Goal: Transaction & Acquisition: Download file/media

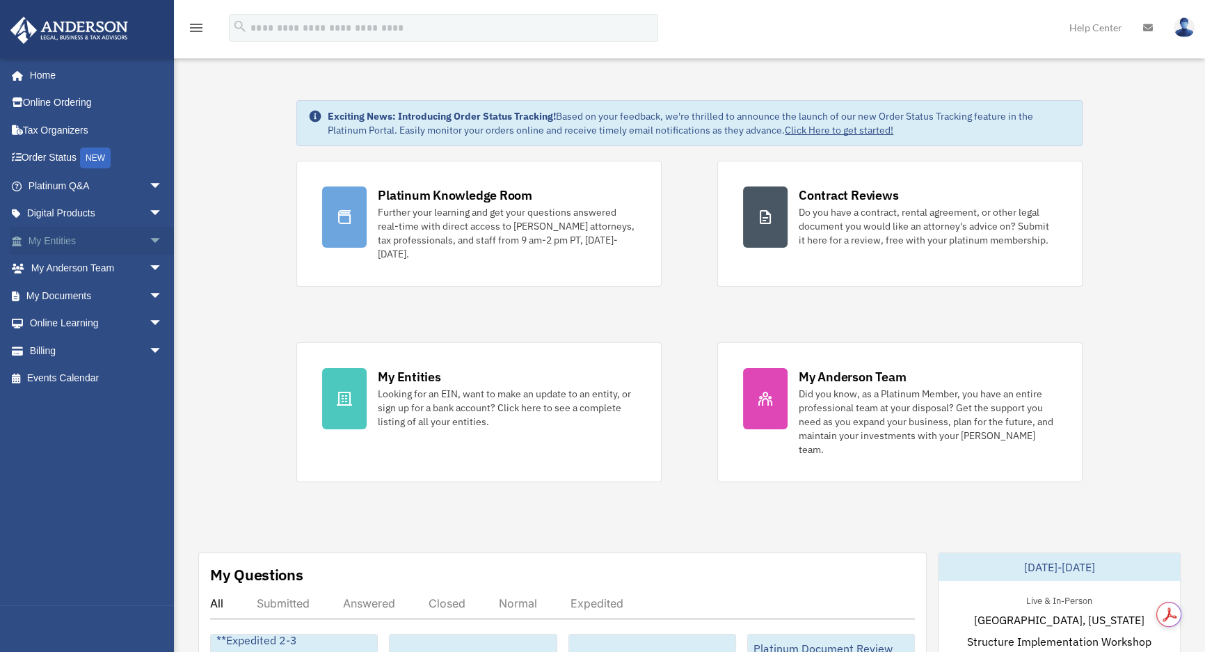
click at [56, 237] on link "My Entities arrow_drop_down" at bounding box center [97, 241] width 174 height 28
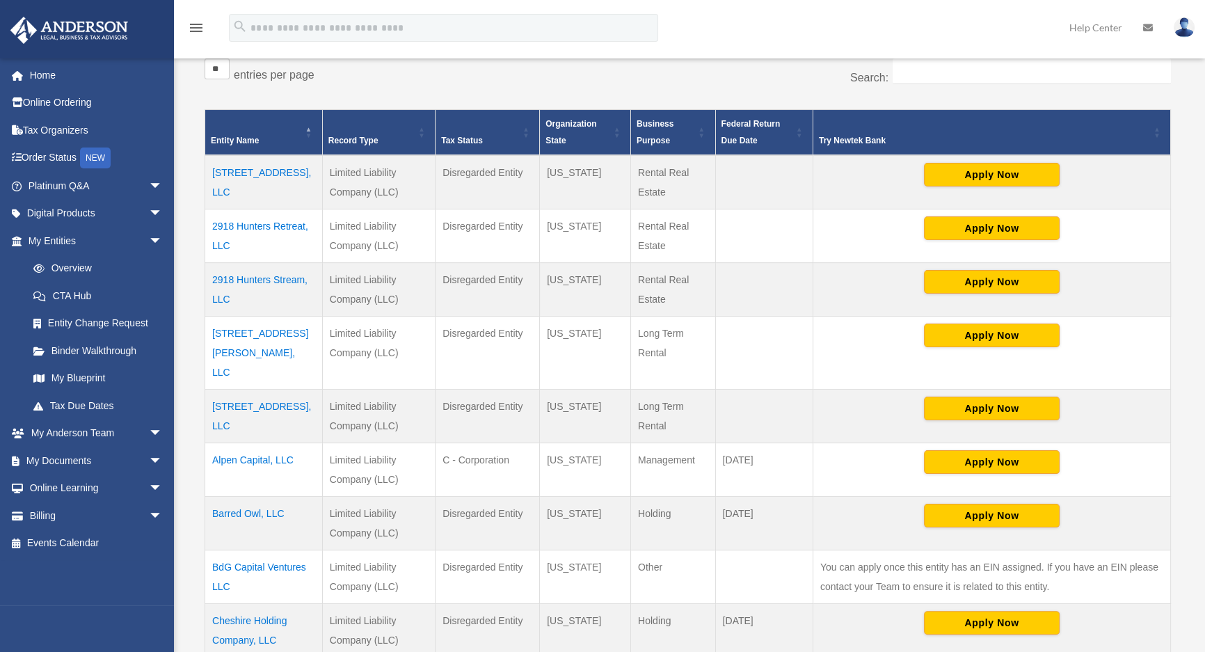
scroll to position [253, 0]
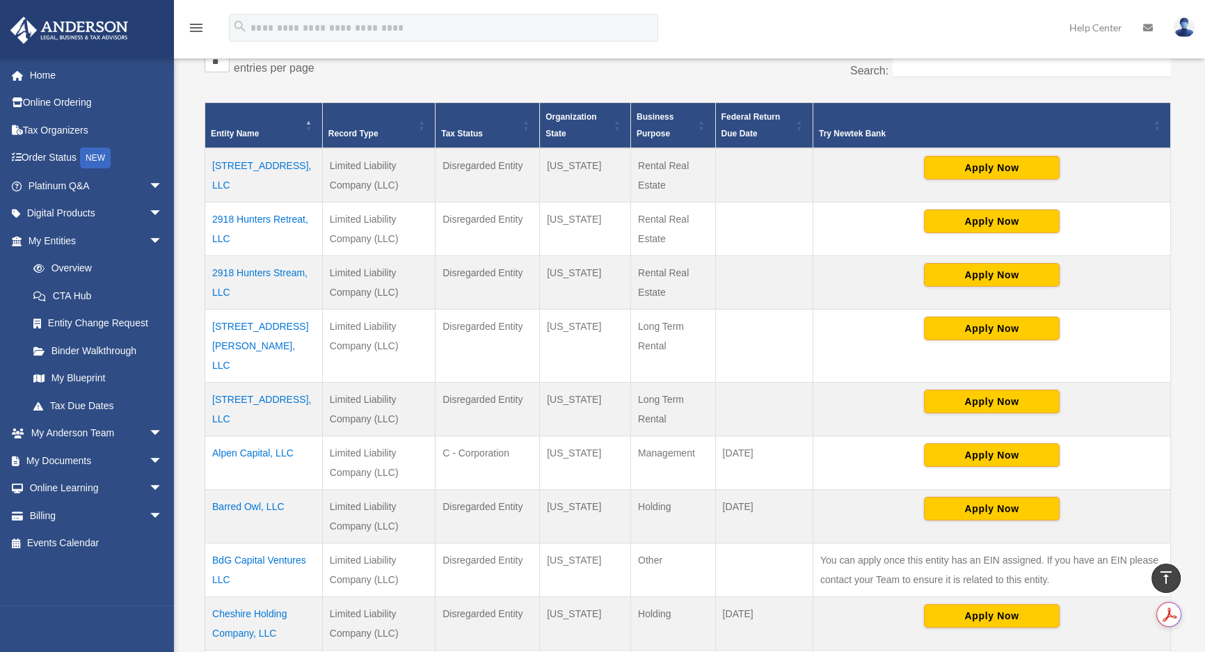
click at [262, 436] on td "Alpen Capital, LLC" at bounding box center [264, 463] width 118 height 54
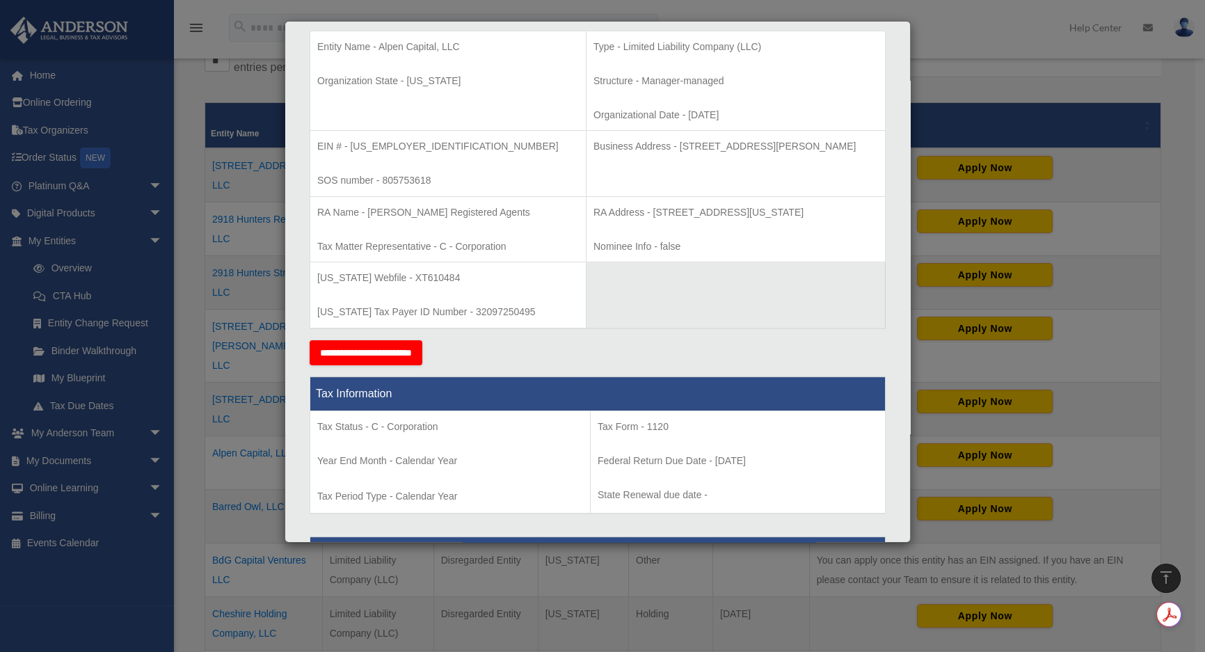
scroll to position [506, 0]
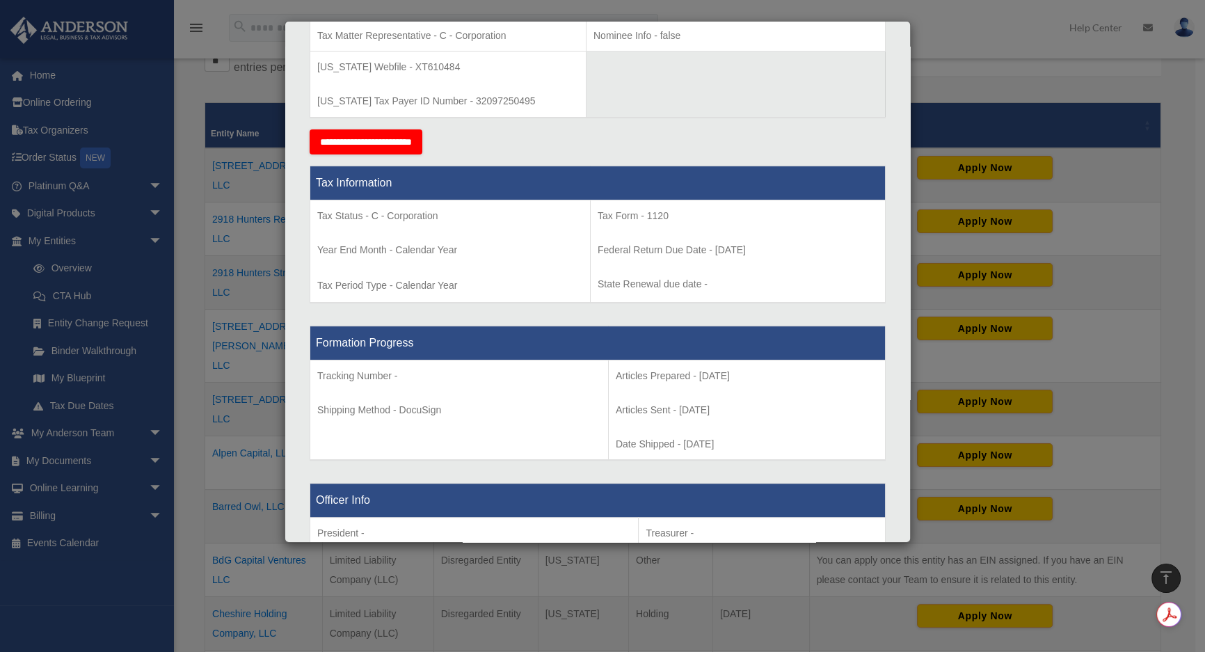
click at [219, 480] on div "Details × Articles Sent Organizational Date" at bounding box center [602, 326] width 1205 height 652
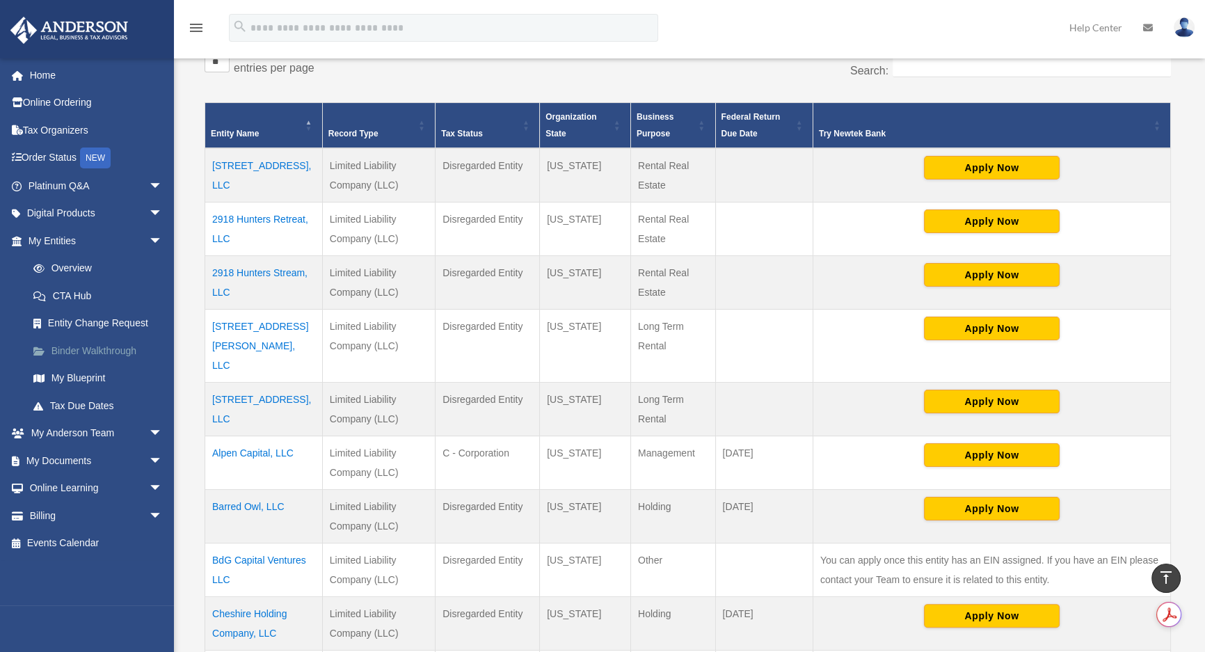
click at [88, 354] on link "Binder Walkthrough" at bounding box center [101, 351] width 164 height 28
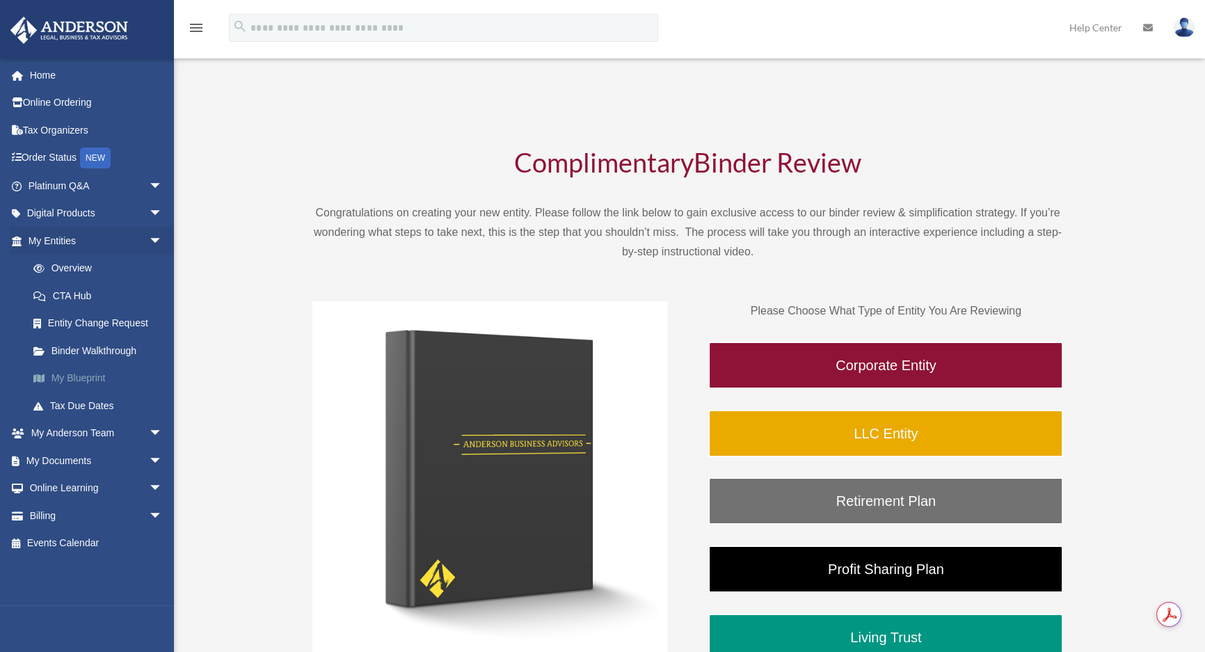
click at [76, 369] on link "My Blueprint" at bounding box center [101, 379] width 164 height 28
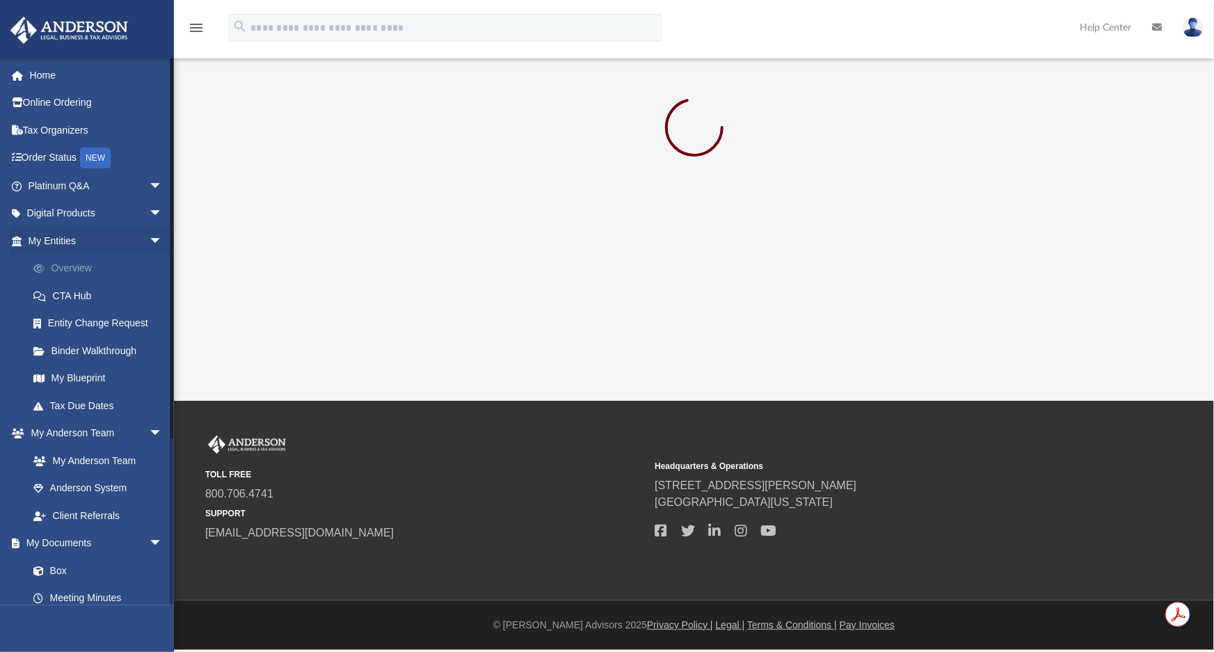
click at [75, 271] on link "Overview" at bounding box center [101, 269] width 164 height 28
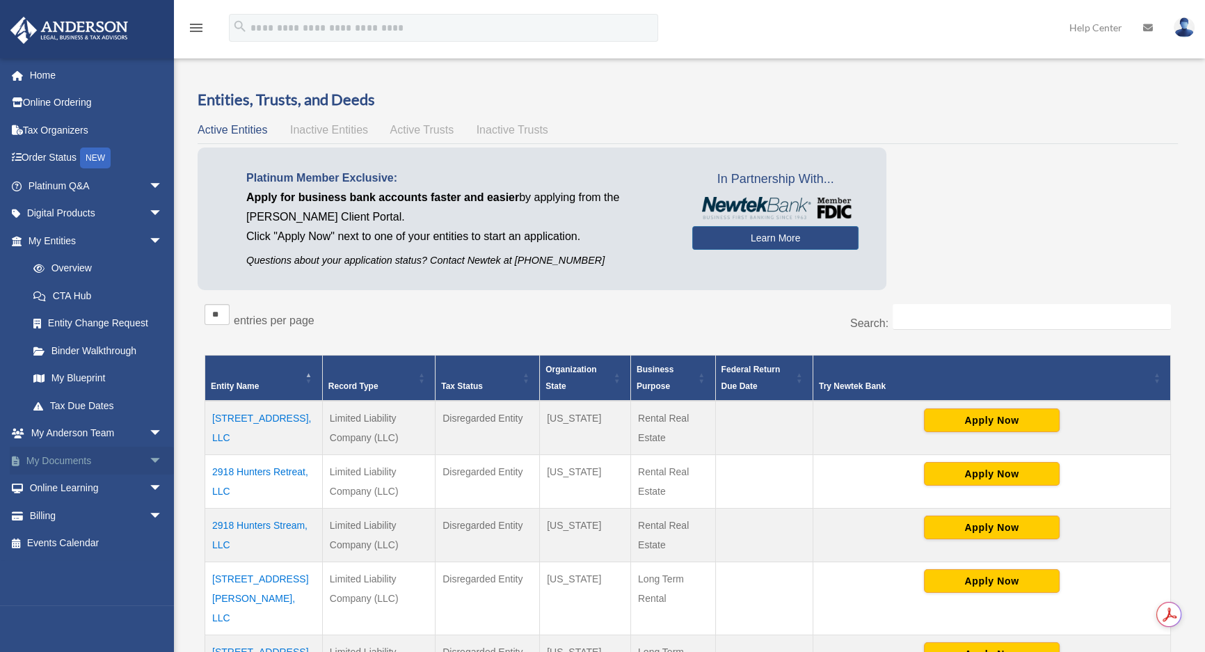
click at [117, 461] on link "My Documents arrow_drop_down" at bounding box center [97, 461] width 174 height 28
click at [56, 455] on link "My Documents arrow_drop_down" at bounding box center [97, 461] width 174 height 28
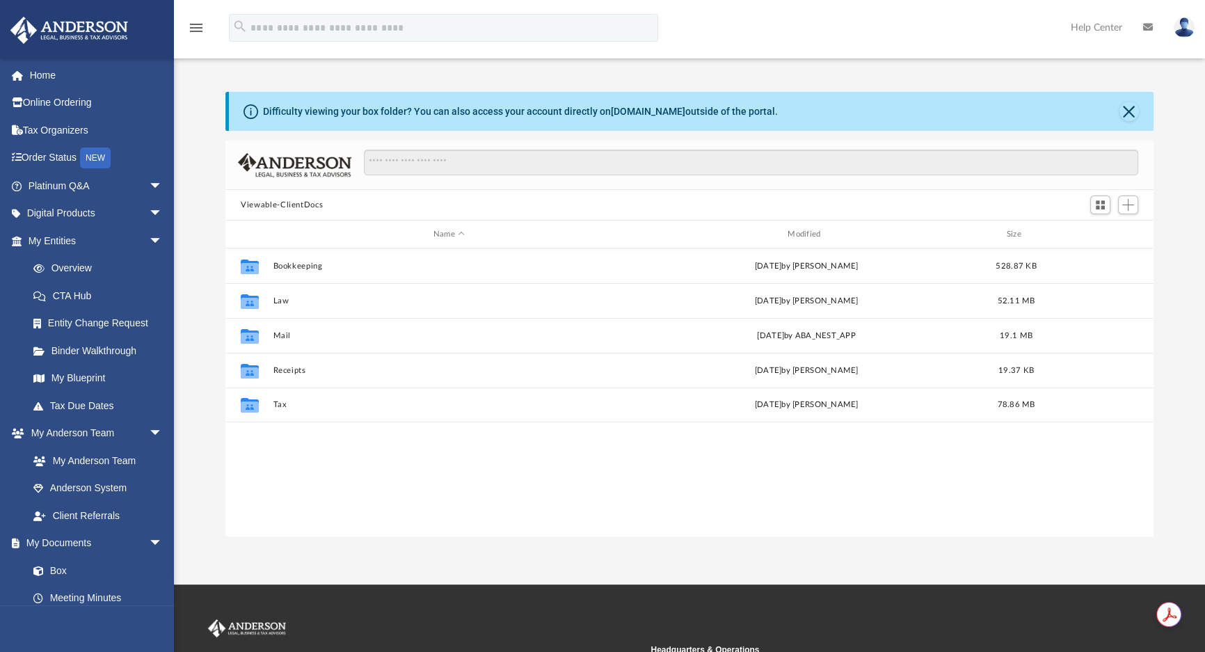
scroll to position [306, 919]
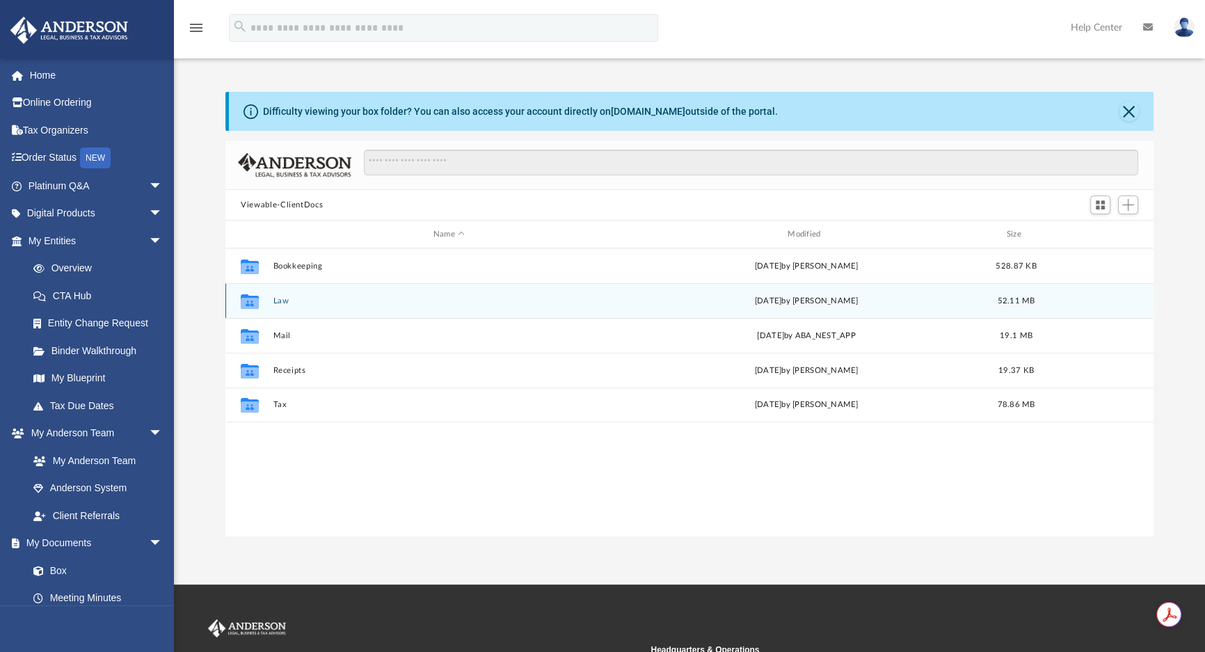
click at [287, 299] on button "Law" at bounding box center [449, 300] width 351 height 9
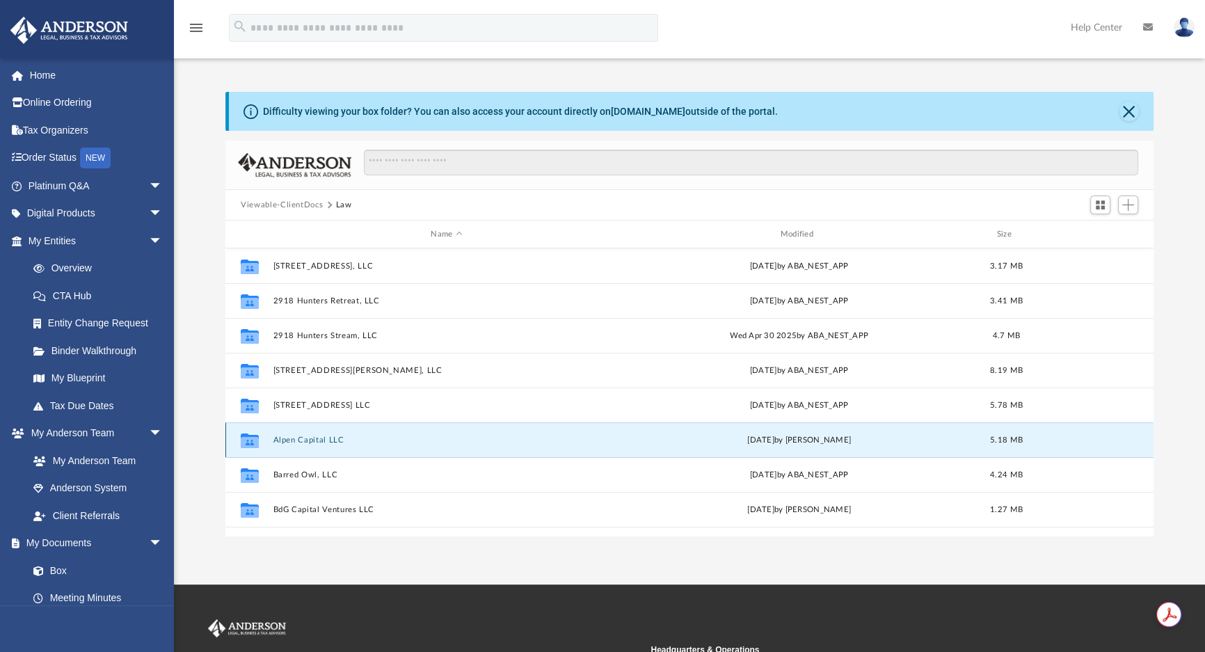
click at [305, 438] on button "Alpen Capital LLC" at bounding box center [447, 440] width 347 height 9
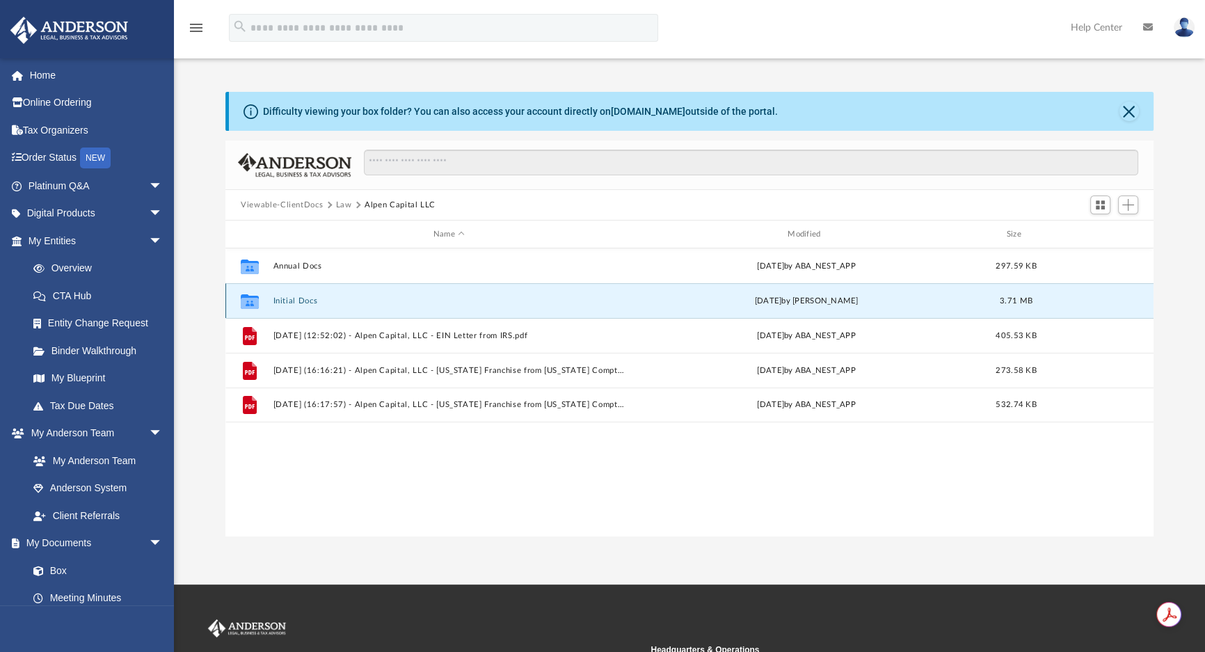
click at [284, 299] on button "Initial Docs" at bounding box center [449, 300] width 351 height 9
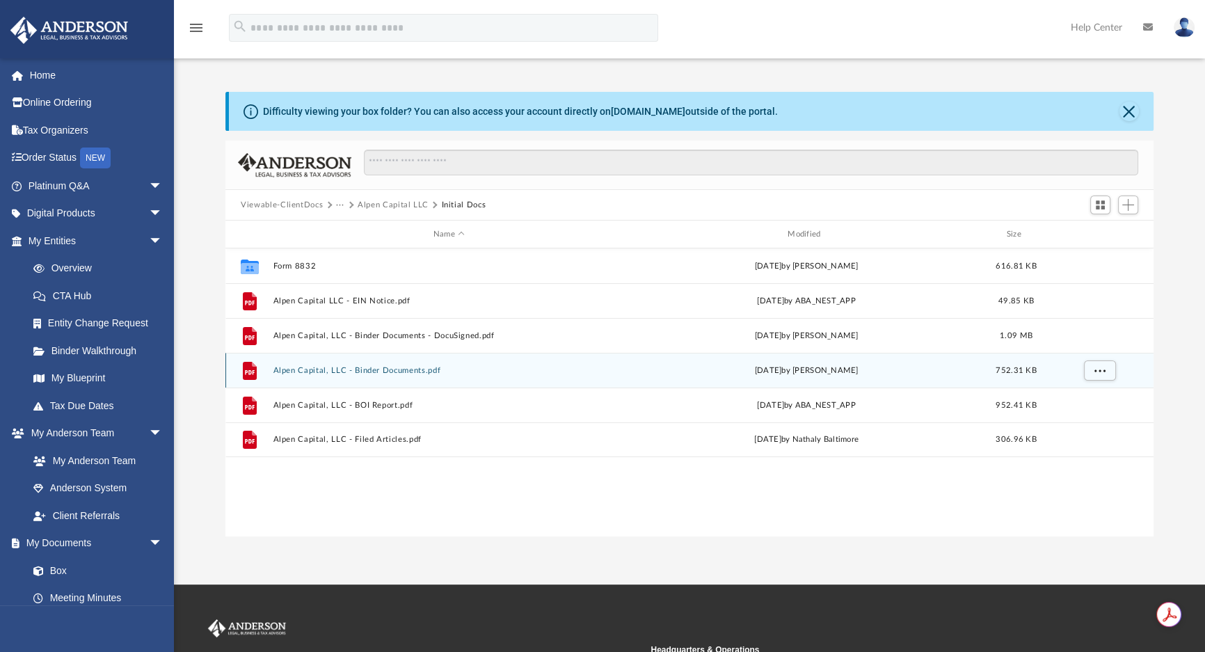
click at [405, 367] on button "Alpen Capital, LLC - Binder Documents.pdf" at bounding box center [449, 370] width 351 height 9
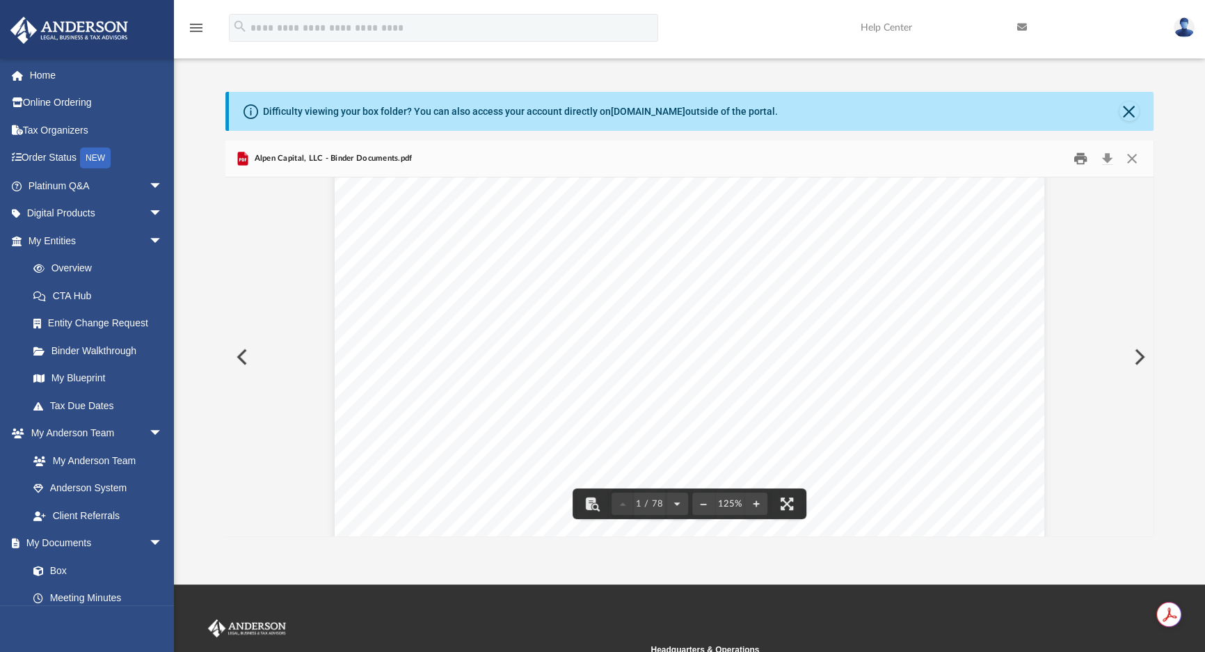
scroll to position [126, 0]
click at [1108, 159] on button "Download" at bounding box center [1107, 159] width 25 height 22
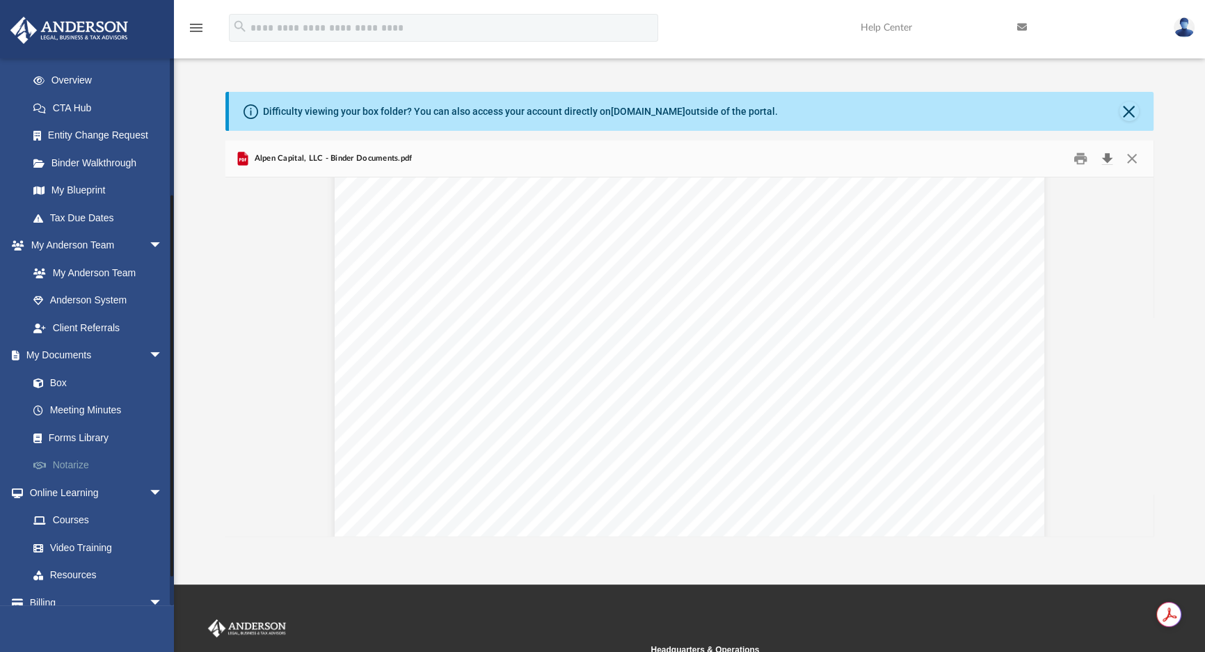
scroll to position [189, 0]
click at [65, 350] on link "My Documents arrow_drop_down" at bounding box center [97, 354] width 174 height 28
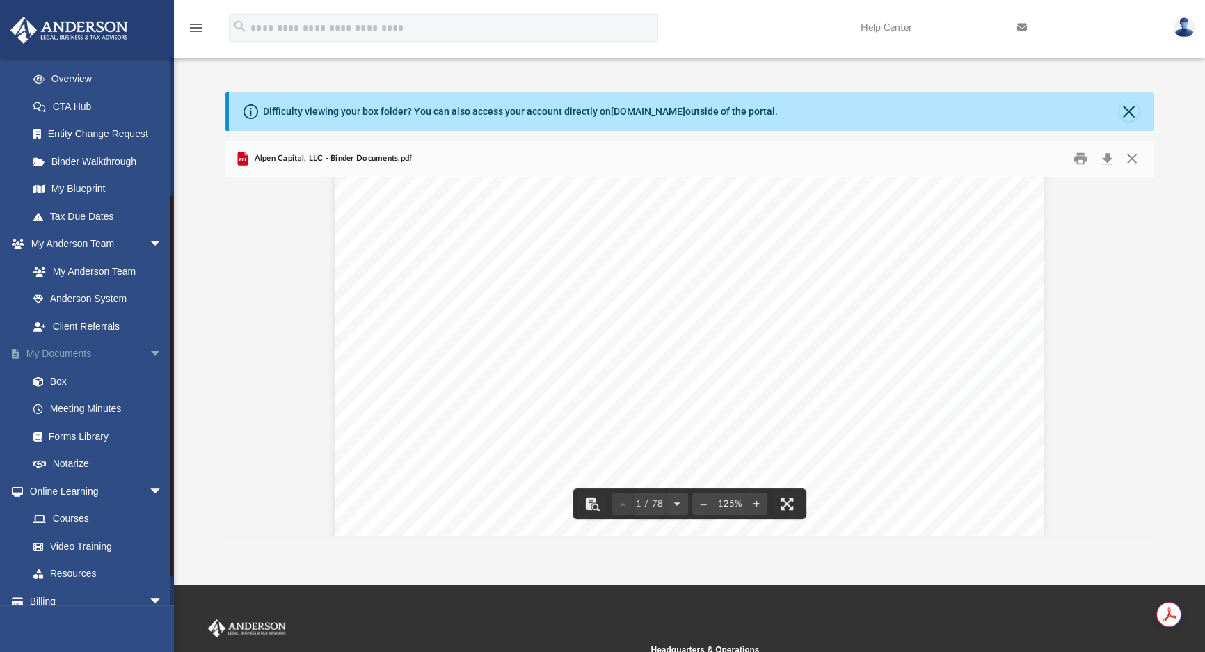
click at [73, 347] on link "My Documents arrow_drop_down" at bounding box center [97, 354] width 174 height 28
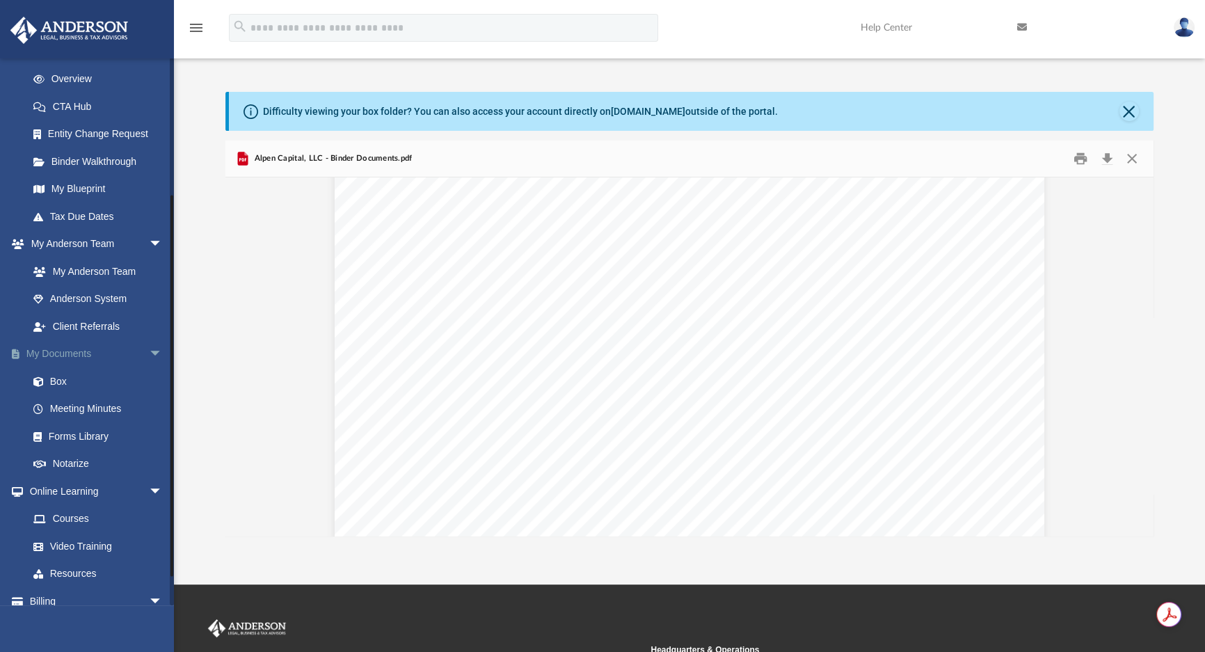
click at [149, 348] on span "arrow_drop_down" at bounding box center [163, 354] width 28 height 29
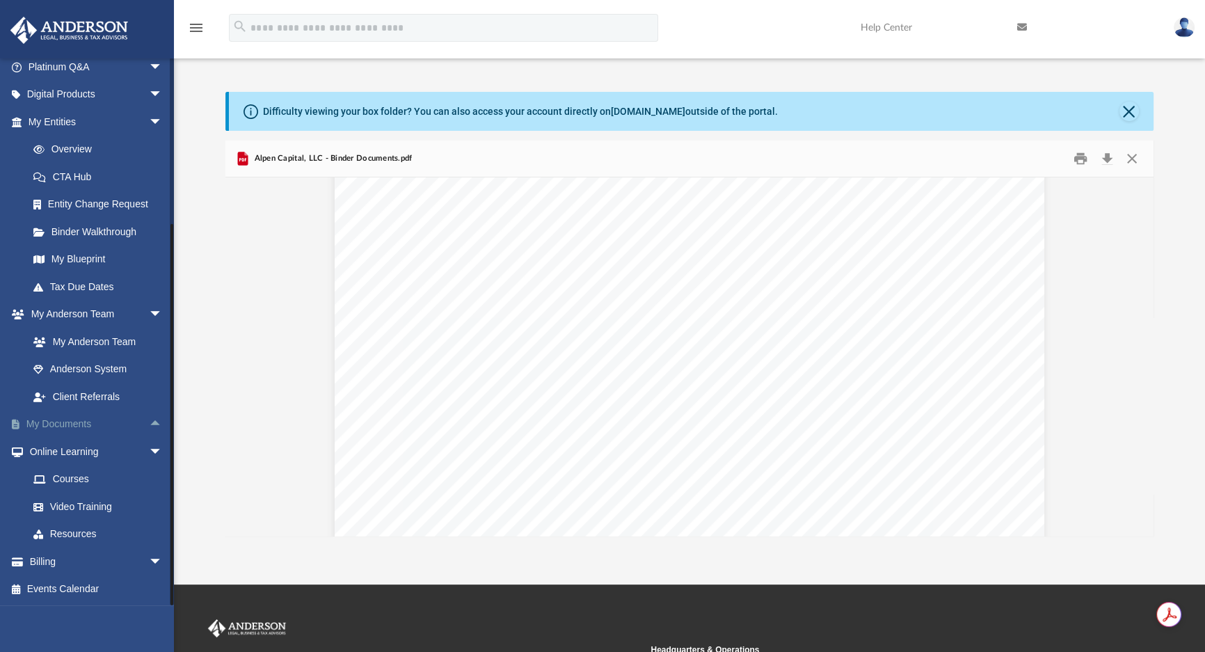
click at [42, 425] on link "My Documents arrow_drop_up" at bounding box center [97, 425] width 174 height 28
click at [149, 418] on span "arrow_drop_up" at bounding box center [163, 425] width 28 height 29
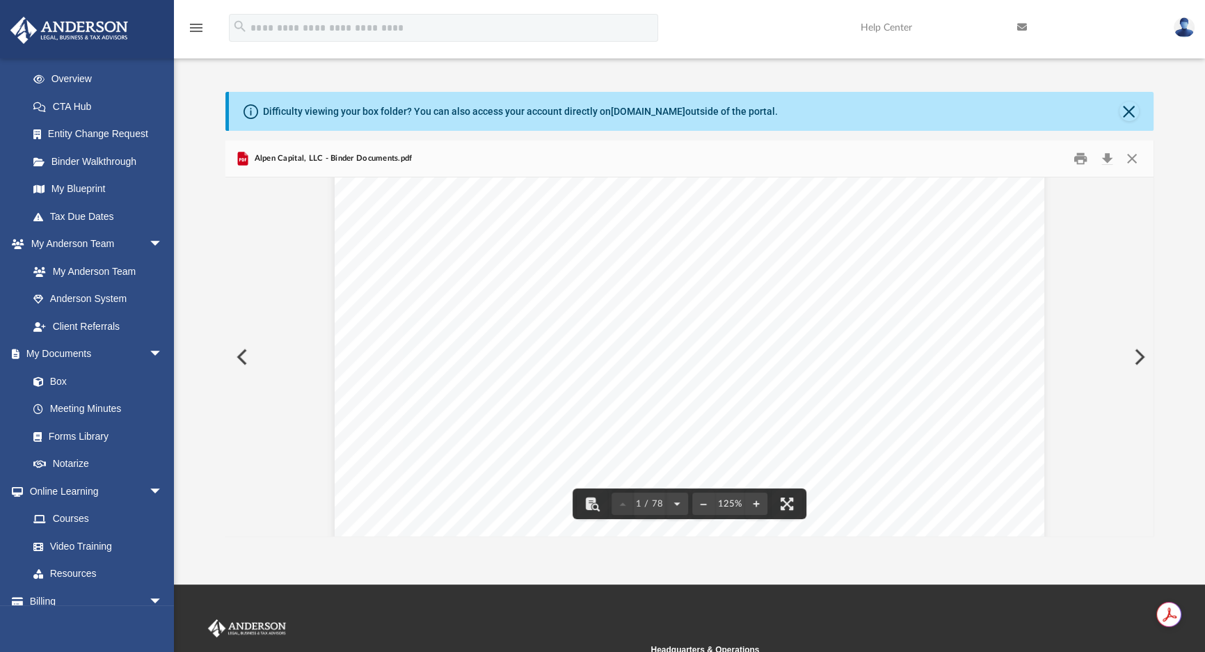
scroll to position [0, 0]
click at [1127, 116] on button "Close" at bounding box center [1129, 111] width 19 height 19
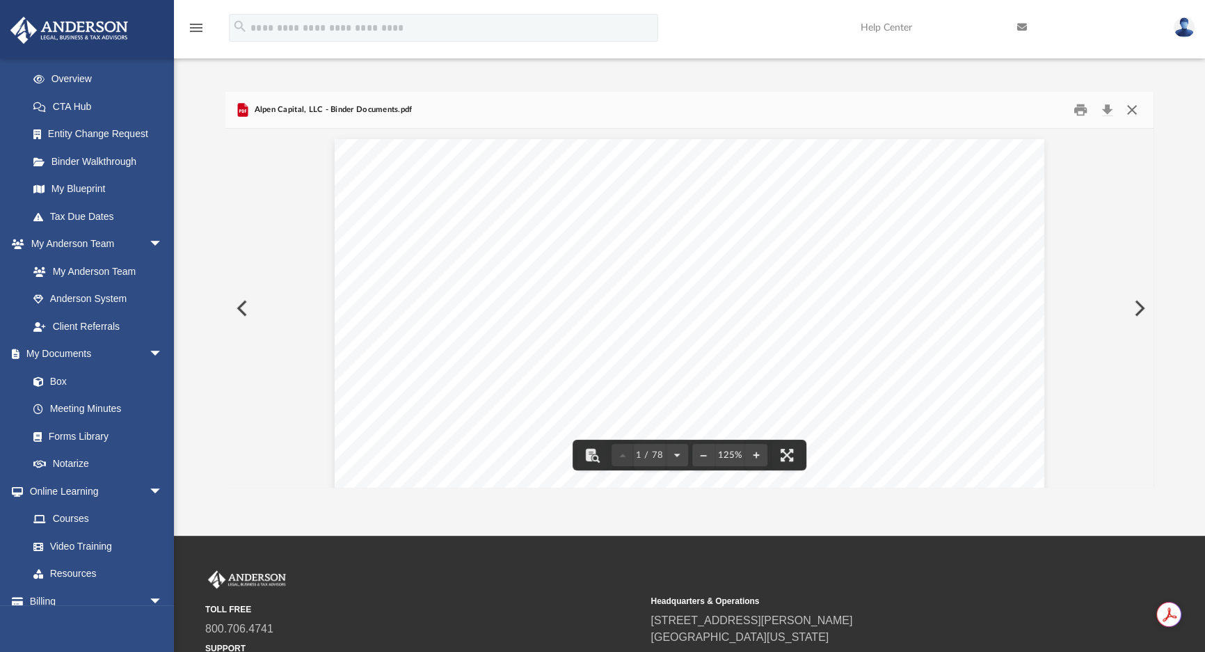
click at [1131, 110] on button "Close" at bounding box center [1132, 111] width 25 height 22
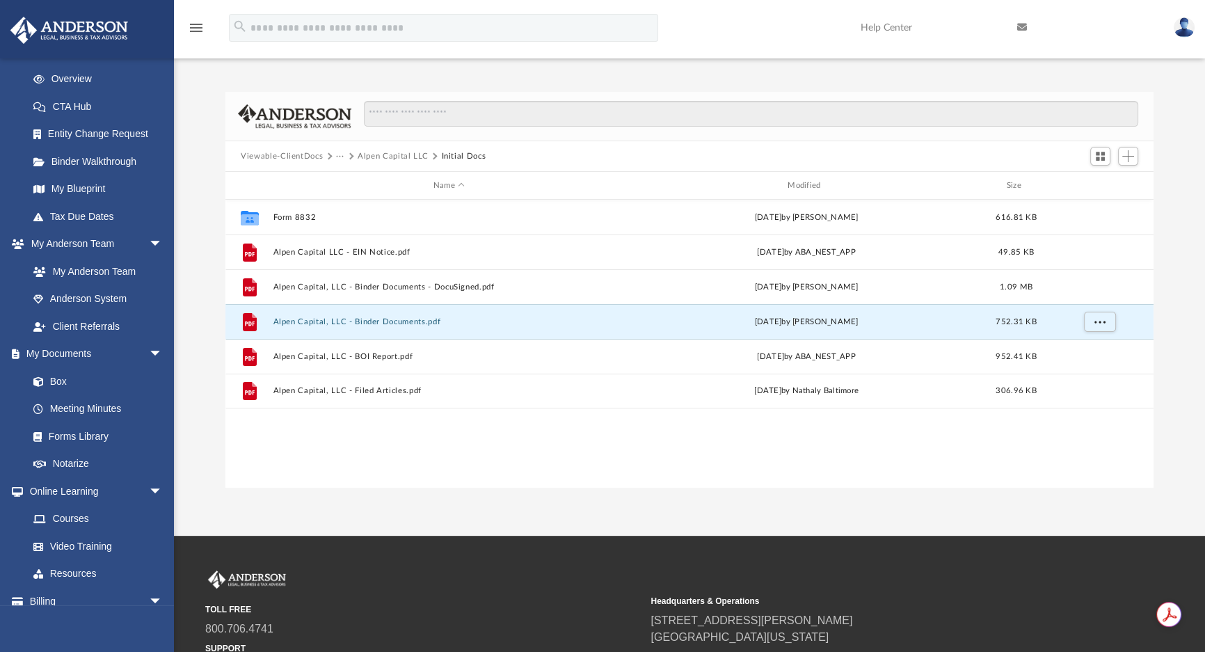
click at [372, 157] on button "Alpen Capital LLC" at bounding box center [393, 156] width 71 height 13
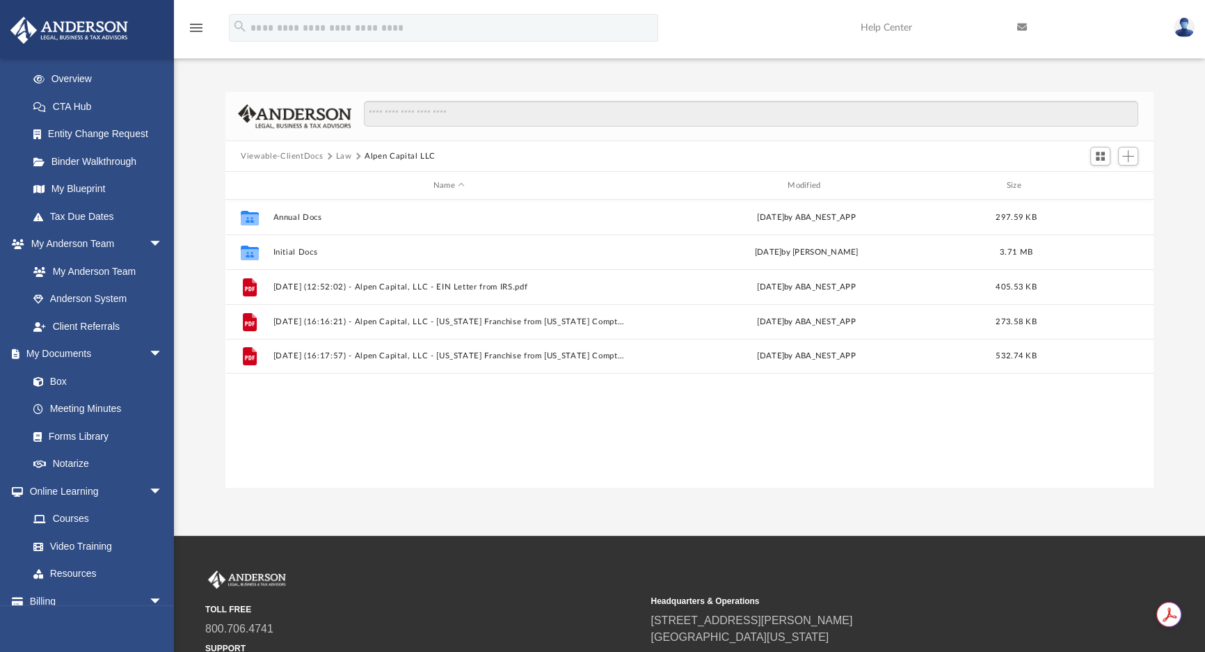
click at [340, 155] on button "Law" at bounding box center [344, 156] width 16 height 13
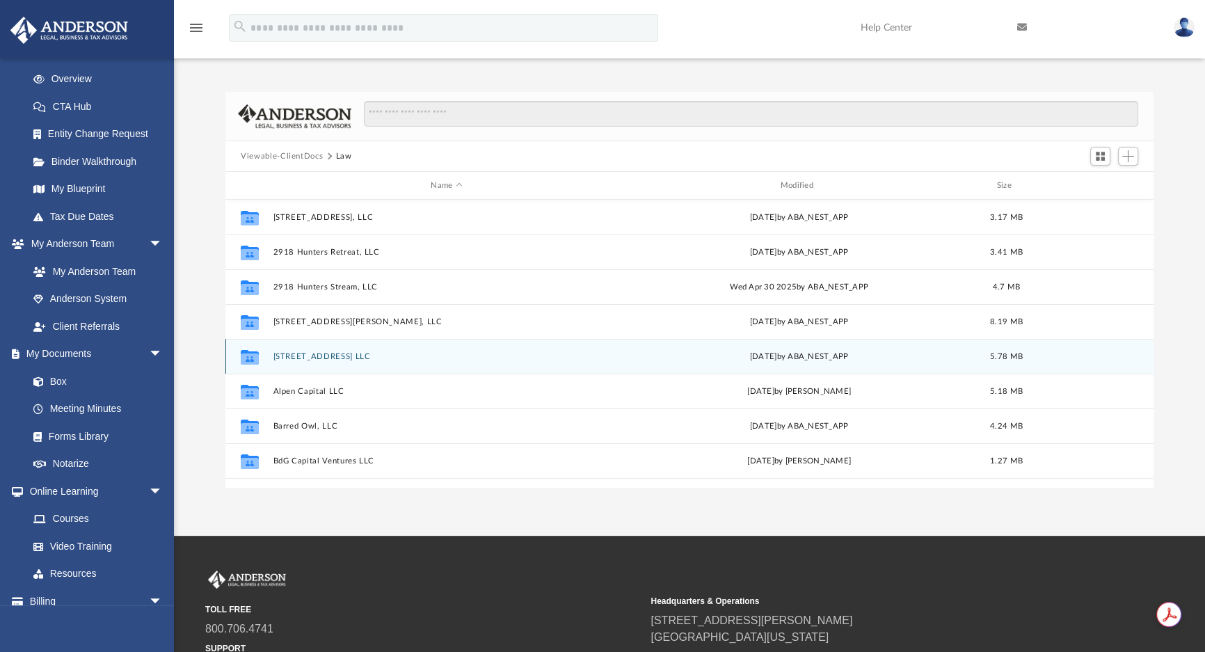
click at [321, 352] on button "5709 13th Street LLC" at bounding box center [447, 356] width 347 height 9
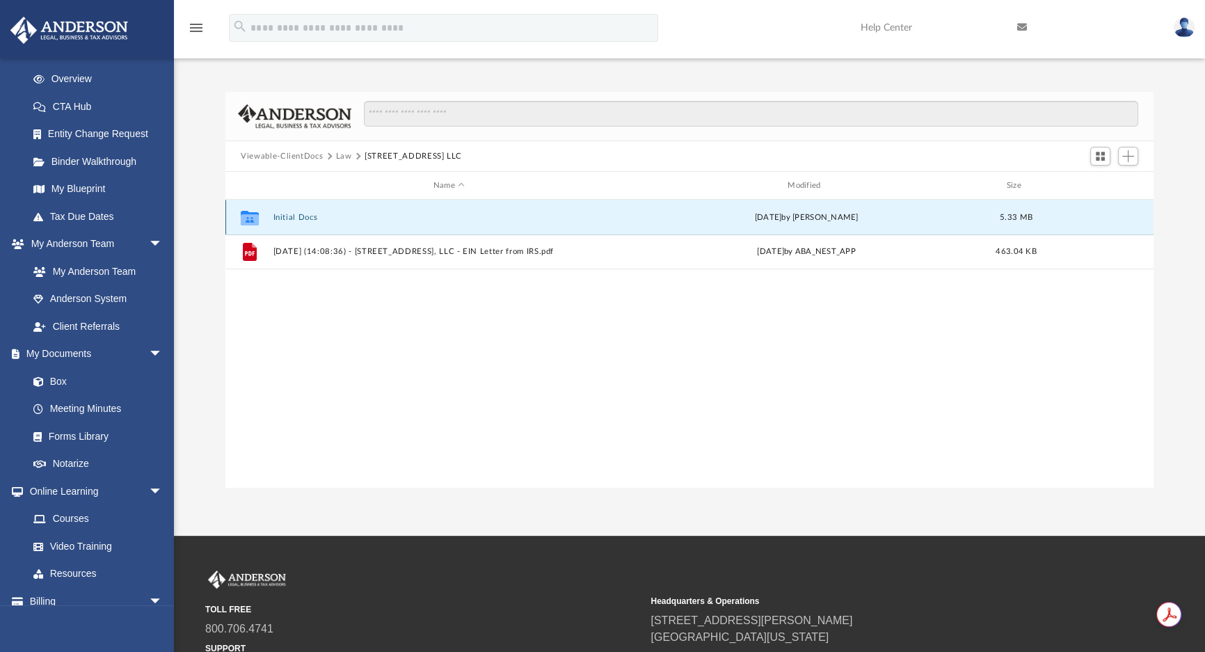
click at [281, 218] on button "Initial Docs" at bounding box center [449, 217] width 351 height 9
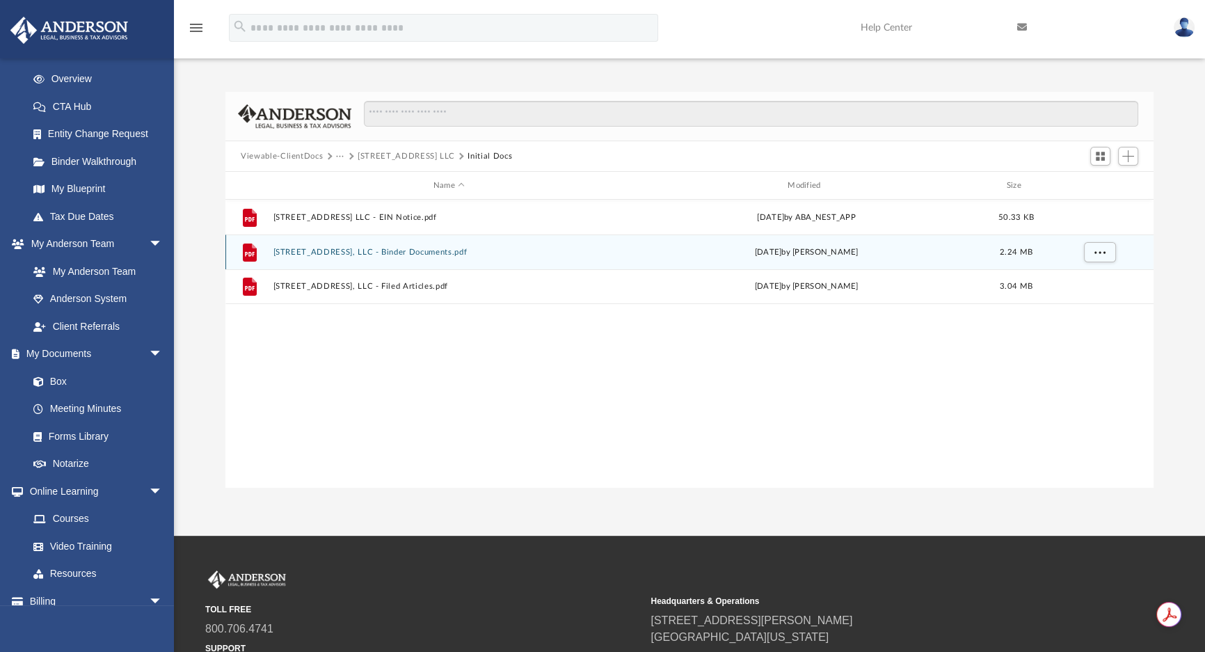
click at [397, 251] on button "5709 13th Street, LLC - Binder Documents.pdf" at bounding box center [449, 252] width 351 height 9
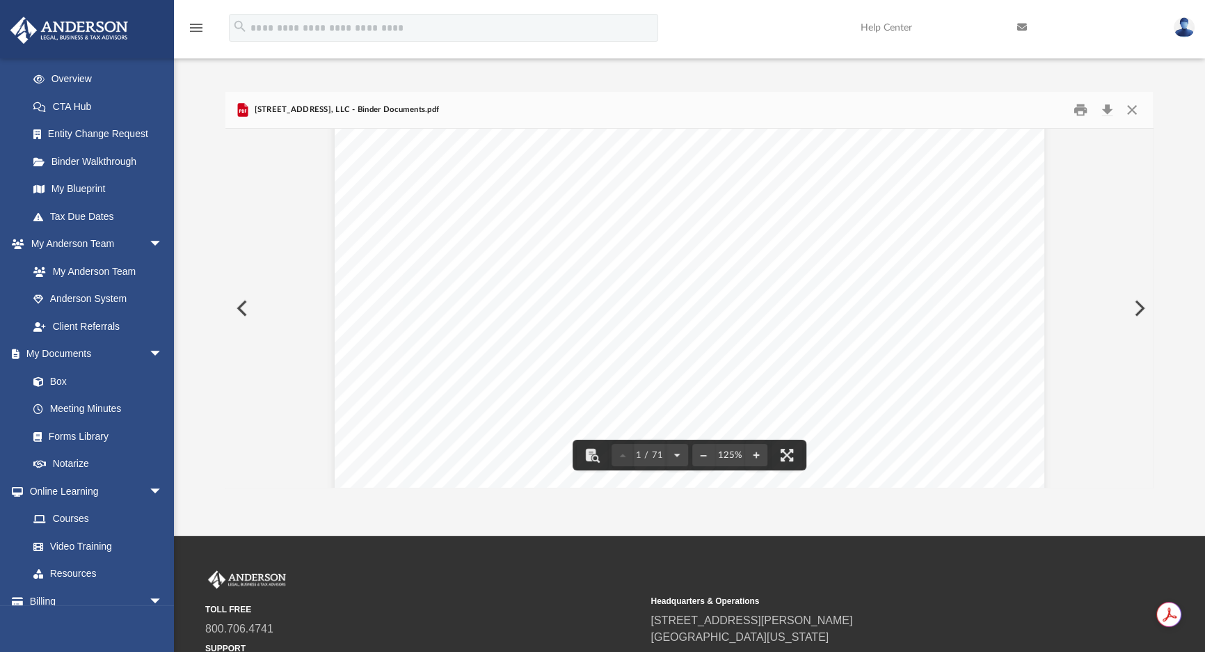
scroll to position [126, 0]
click at [1109, 109] on button "Download" at bounding box center [1107, 111] width 25 height 22
click at [1136, 108] on button "Close" at bounding box center [1132, 111] width 25 height 22
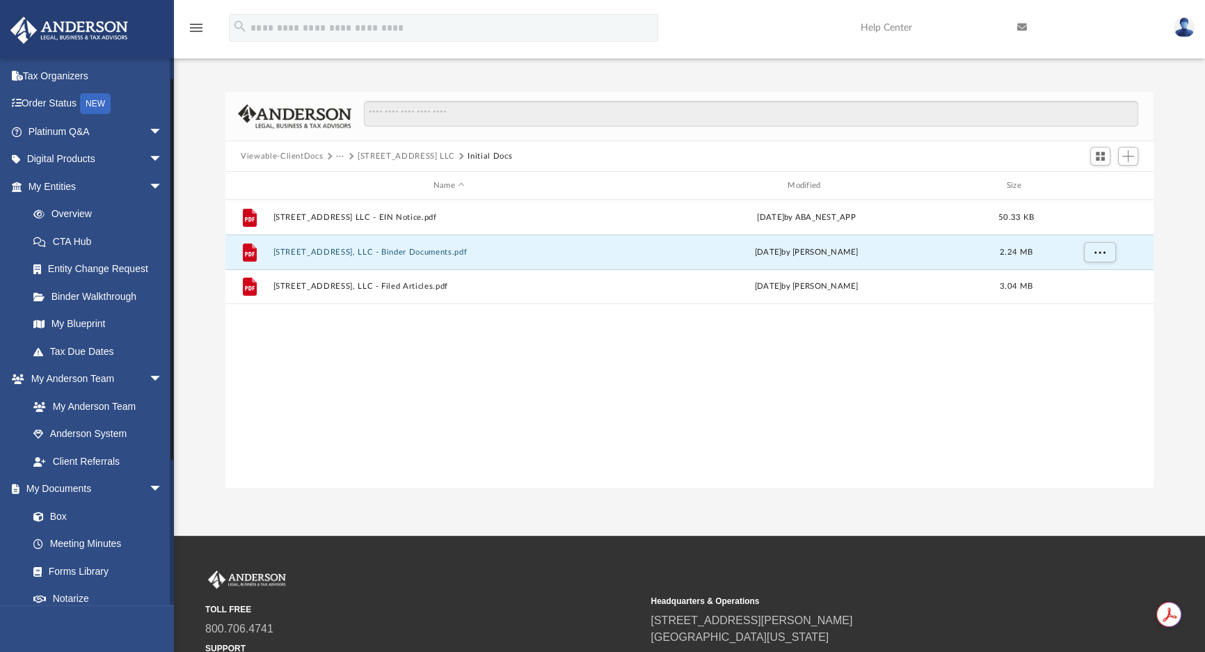
scroll to position [0, 0]
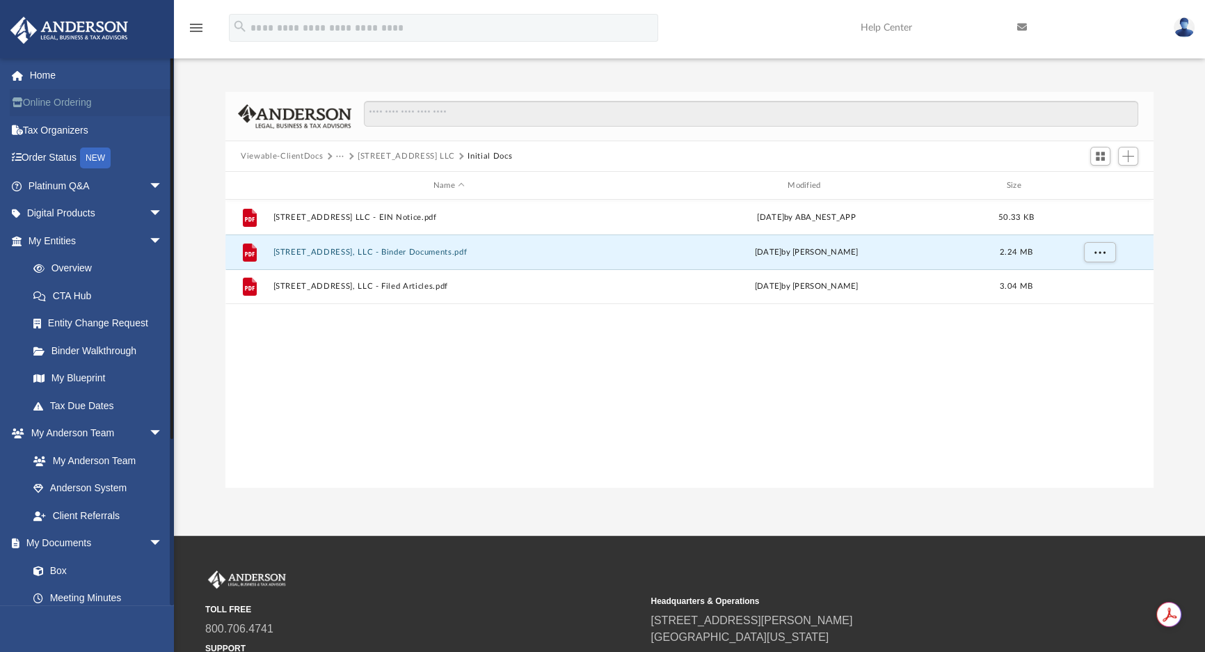
click at [59, 99] on link "Online Ordering" at bounding box center [97, 103] width 174 height 28
